Goal: Transaction & Acquisition: Purchase product/service

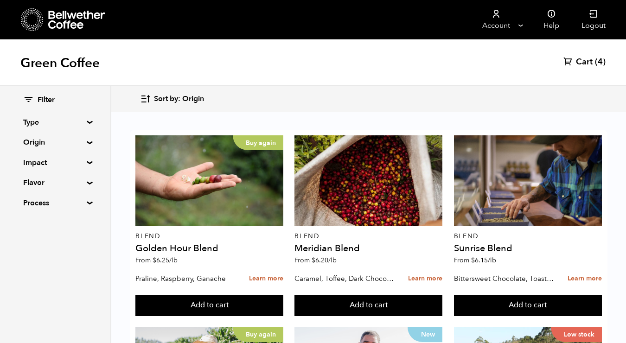
scroll to position [444, 0]
click at [82, 119] on summary "Type" at bounding box center [55, 122] width 64 height 11
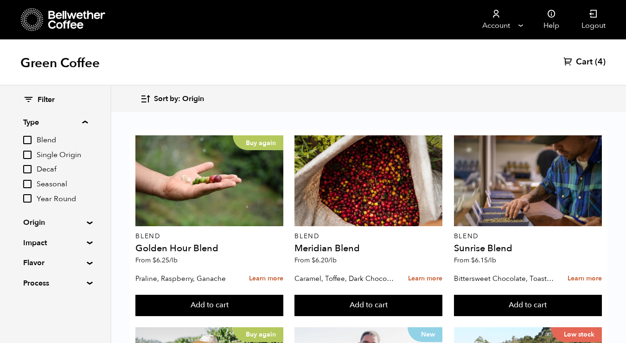
click at [28, 169] on input "Decaf" at bounding box center [27, 169] width 8 height 8
checkbox input "true"
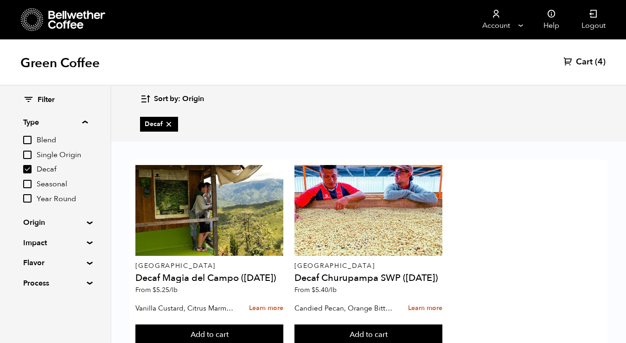
scroll to position [31, 0]
click at [28, 195] on input "Year Round" at bounding box center [27, 198] width 8 height 8
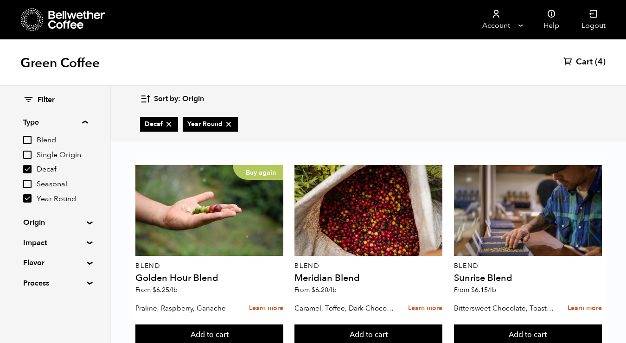
scroll to position [86, 0]
click at [27, 198] on input "Year Round" at bounding box center [27, 198] width 8 height 8
checkbox input "false"
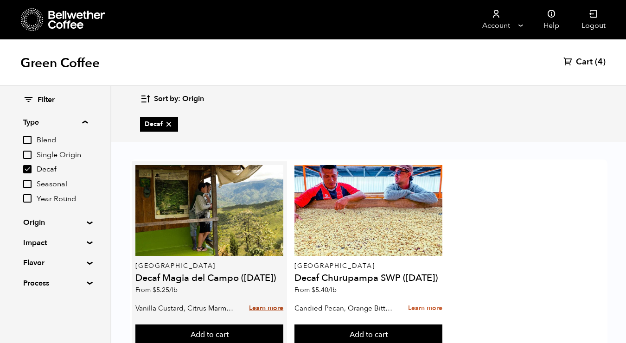
click at [267, 299] on link "Learn more" at bounding box center [266, 309] width 34 height 20
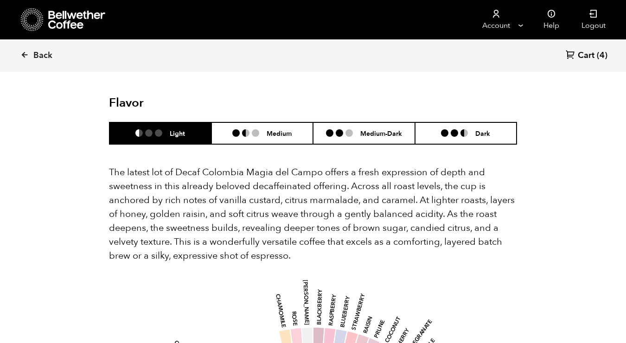
scroll to position [909, 0]
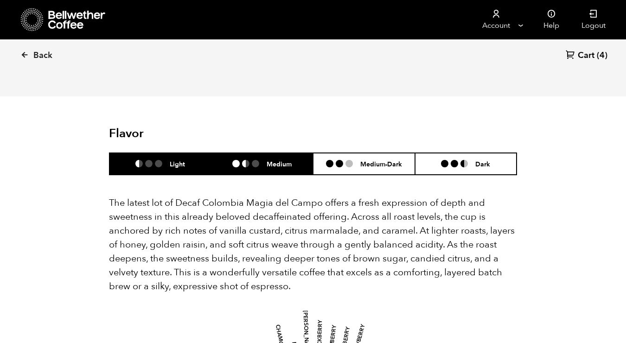
click at [287, 160] on h6 "Medium" at bounding box center [279, 164] width 25 height 8
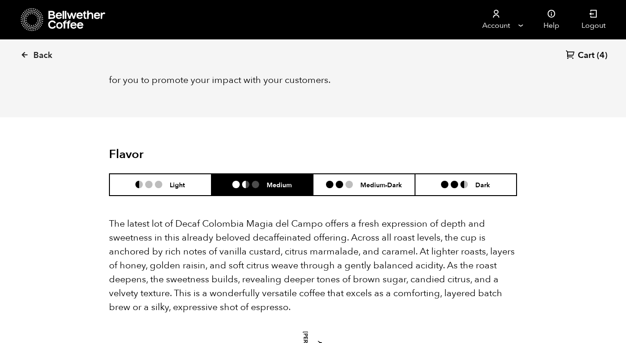
scroll to position [885, 0]
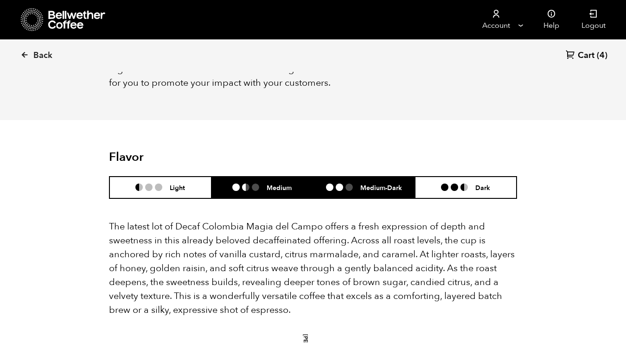
click at [372, 177] on li "Medium-Dark" at bounding box center [364, 188] width 102 height 22
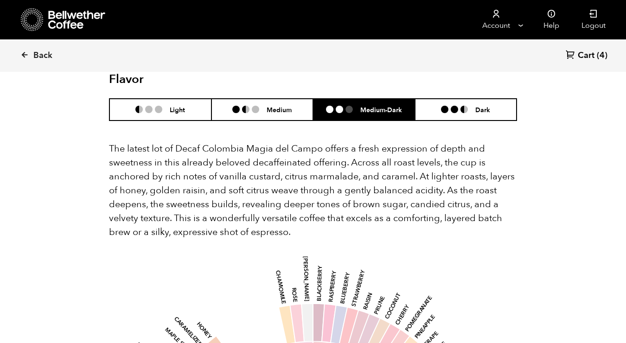
scroll to position [959, 0]
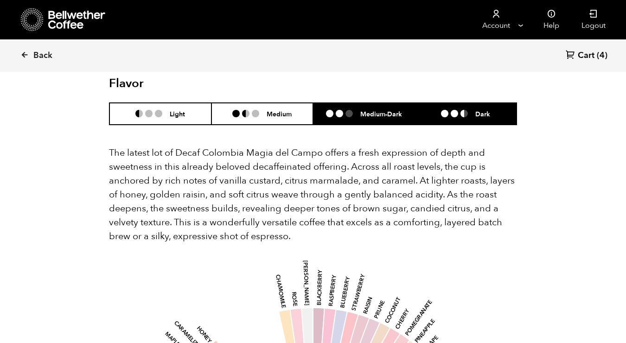
click at [496, 103] on li "Dark" at bounding box center [466, 114] width 102 height 22
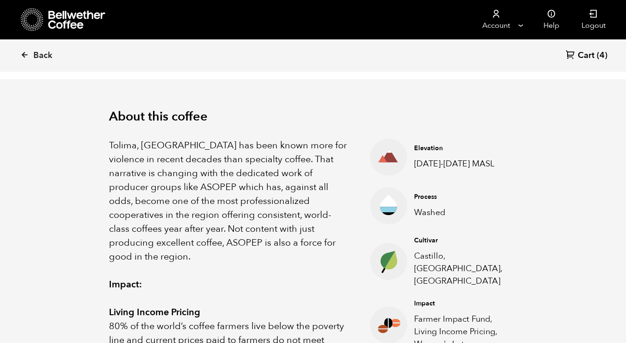
scroll to position [241, 0]
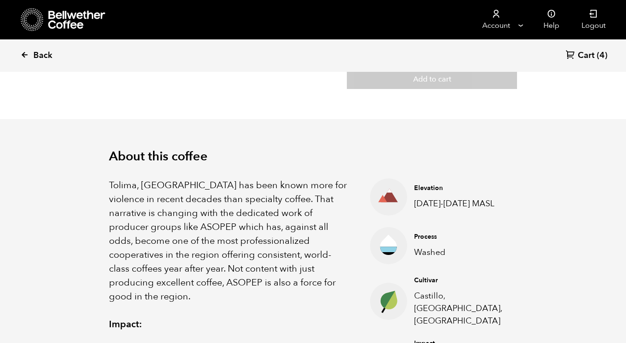
click at [42, 55] on span "Back" at bounding box center [42, 55] width 19 height 11
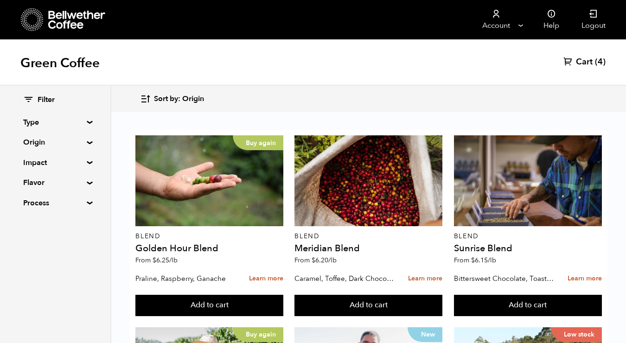
click at [85, 120] on div "Filter Type Blend Single Origin Decaf Seasonal Year Round Origin Blend Brazil B…" at bounding box center [55, 152] width 110 height 132
click at [87, 121] on summary "Type" at bounding box center [55, 122] width 64 height 11
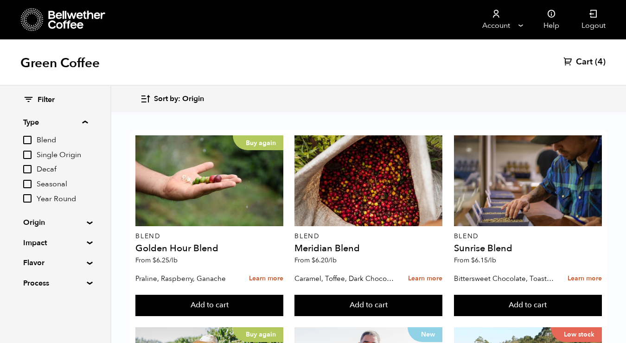
click at [30, 167] on input "Decaf" at bounding box center [27, 169] width 8 height 8
checkbox input "true"
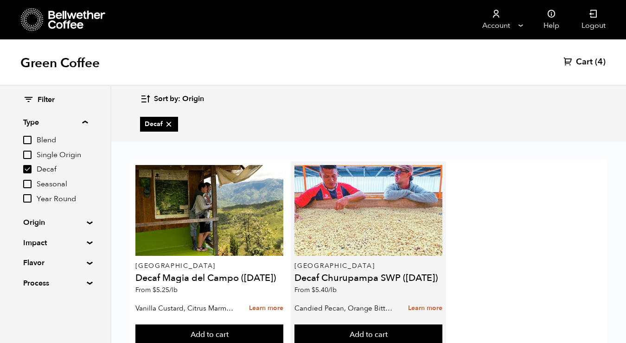
click at [337, 231] on div at bounding box center [368, 210] width 148 height 91
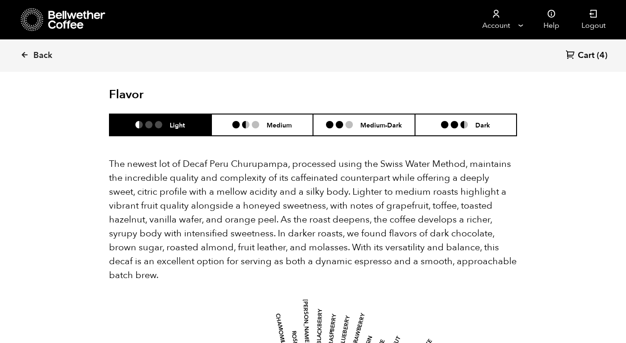
scroll to position [900, 0]
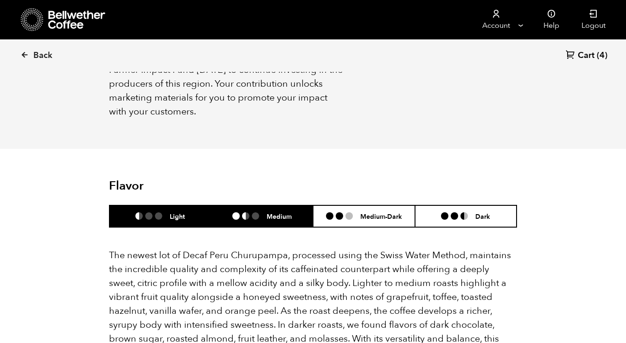
click at [293, 209] on li "Medium" at bounding box center [262, 216] width 102 height 22
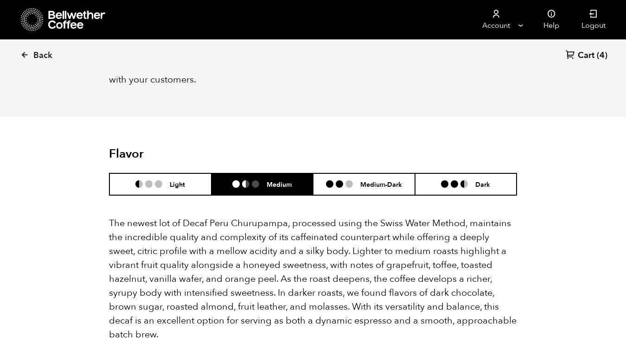
scroll to position [920, 0]
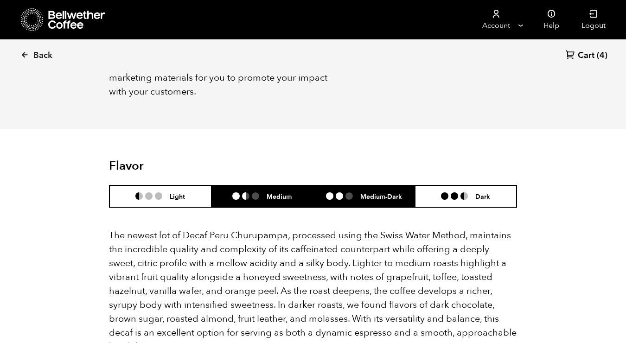
click at [377, 193] on h6 "Medium-Dark" at bounding box center [381, 196] width 42 height 8
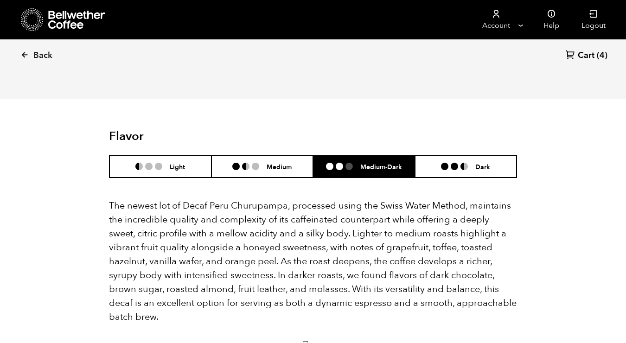
scroll to position [945, 0]
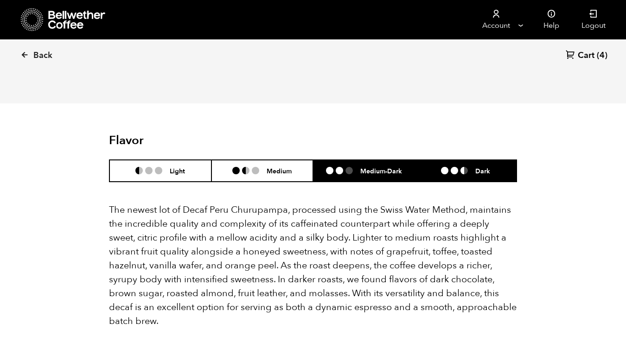
click at [487, 170] on h6 "Dark" at bounding box center [482, 171] width 15 height 8
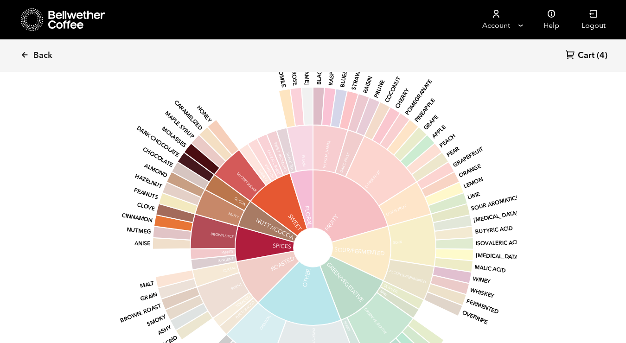
scroll to position [1259, 0]
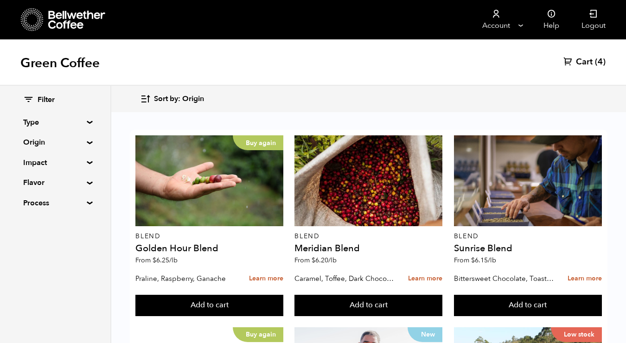
scroll to position [466, 0]
click at [587, 60] on span "Cart" at bounding box center [584, 62] width 17 height 11
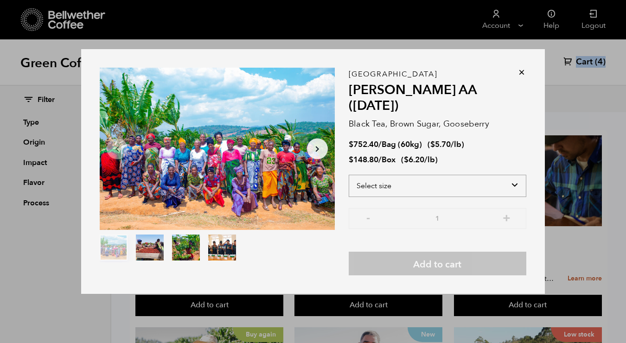
select select "box"
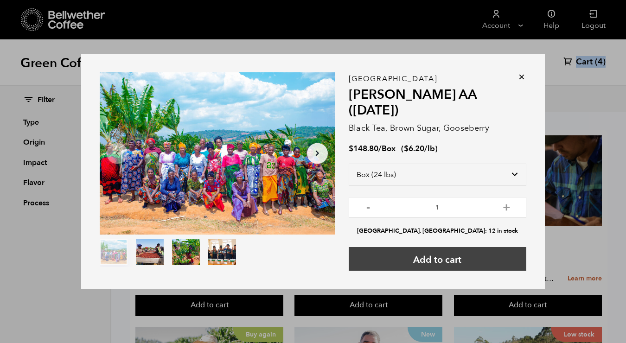
click at [441, 247] on button "Add to cart" at bounding box center [438, 259] width 178 height 24
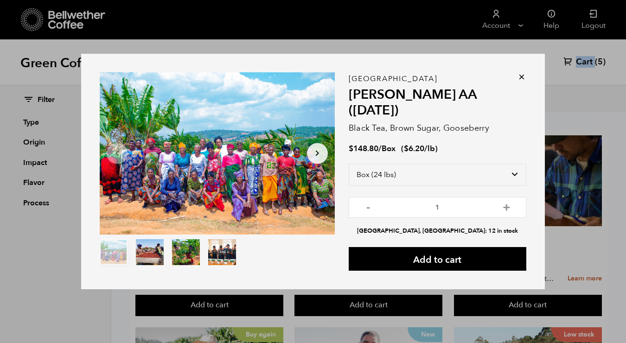
click at [520, 78] on icon at bounding box center [521, 76] width 9 height 9
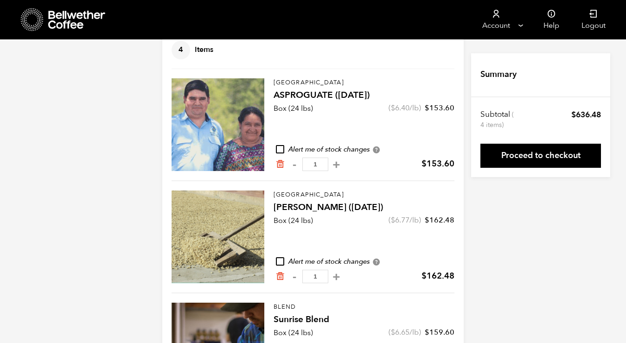
scroll to position [86, 0]
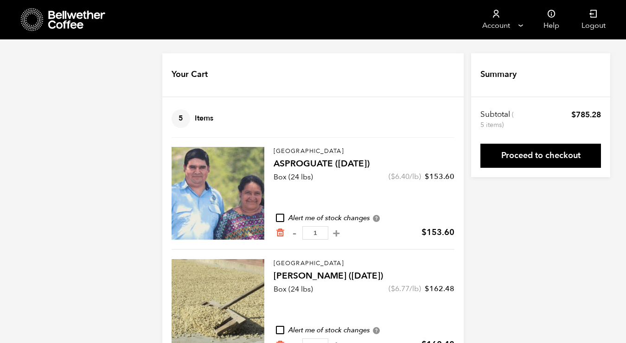
scroll to position [86, 0]
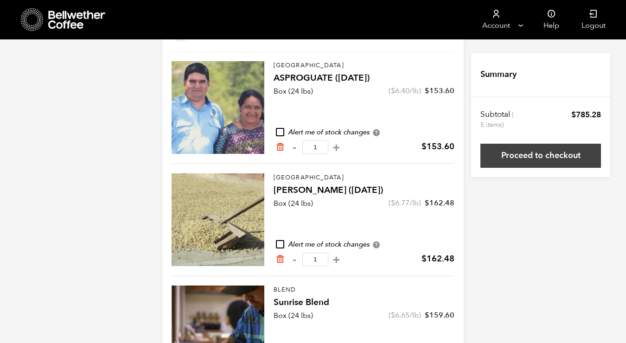
click at [494, 154] on link "Proceed to checkout" at bounding box center [540, 156] width 121 height 24
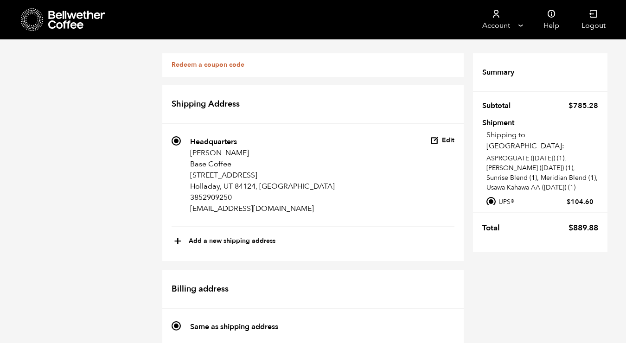
scroll to position [205, 0]
radio input "true"
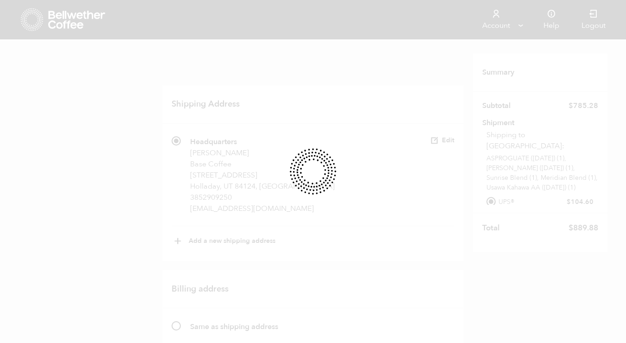
scroll to position [0, 0]
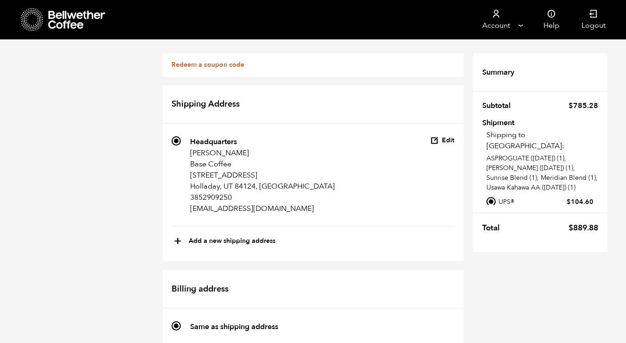
scroll to position [260, 0]
radio input "true"
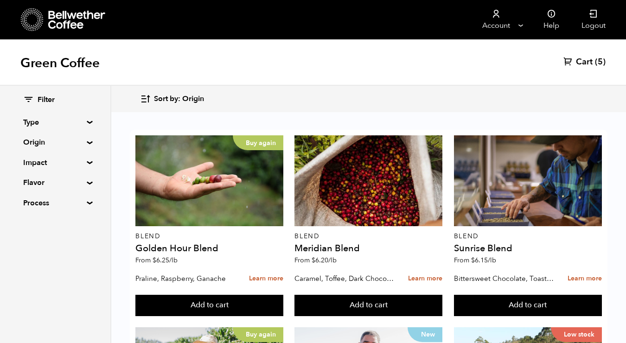
click at [586, 62] on span "Cart" at bounding box center [584, 62] width 17 height 11
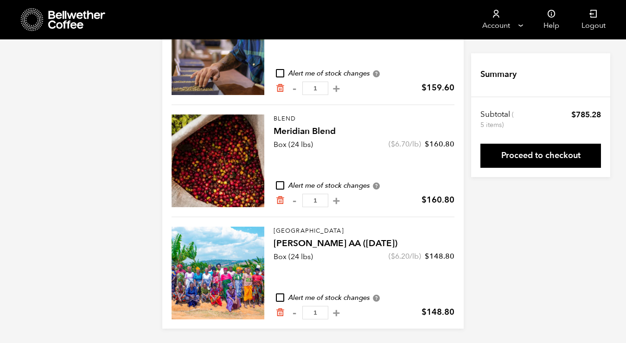
scroll to position [369, 0]
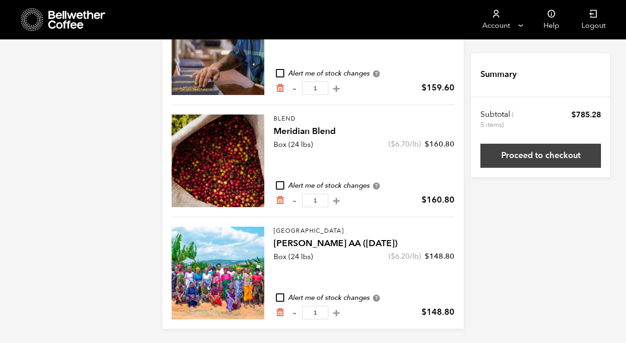
click at [489, 152] on link "Proceed to checkout" at bounding box center [540, 156] width 121 height 24
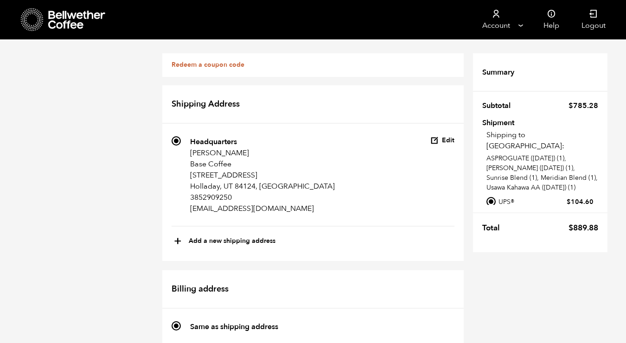
scroll to position [935, 0]
